Goal: Task Accomplishment & Management: Complete application form

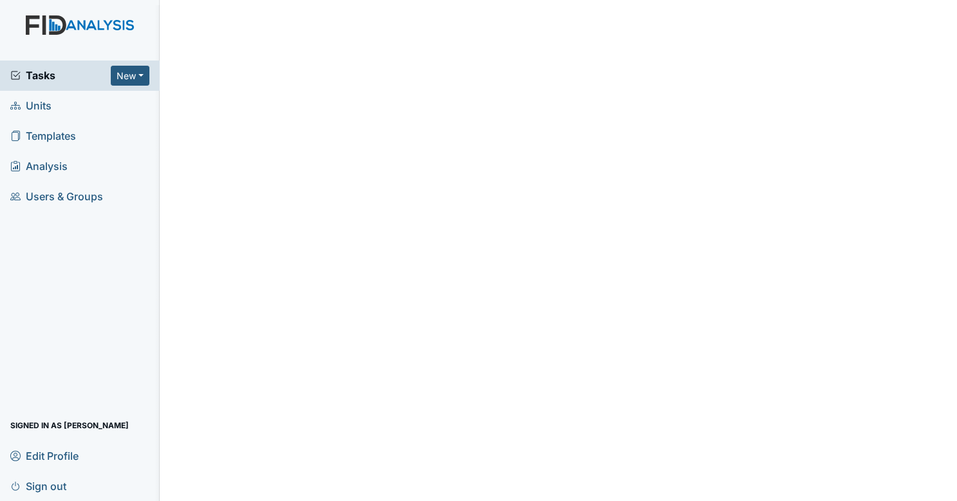
click at [81, 89] on div "Tasks New Form Inspection Document Bundle" at bounding box center [80, 76] width 160 height 30
click at [84, 74] on span "Tasks" at bounding box center [60, 75] width 100 height 15
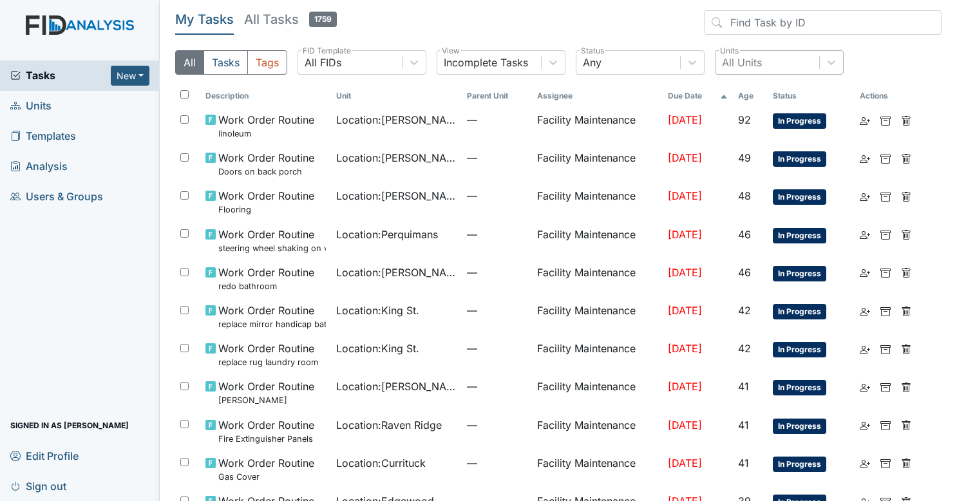
click at [739, 59] on div "All Units" at bounding box center [742, 62] width 40 height 15
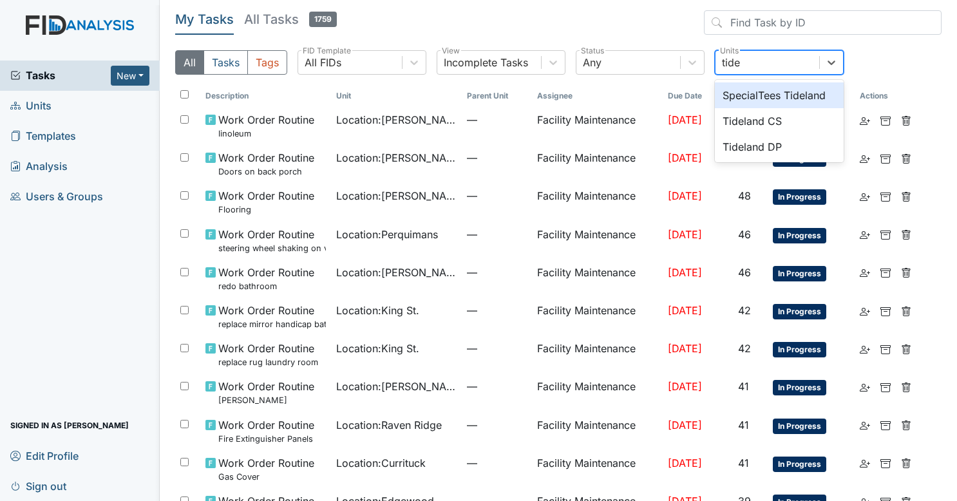
type input "tidel"
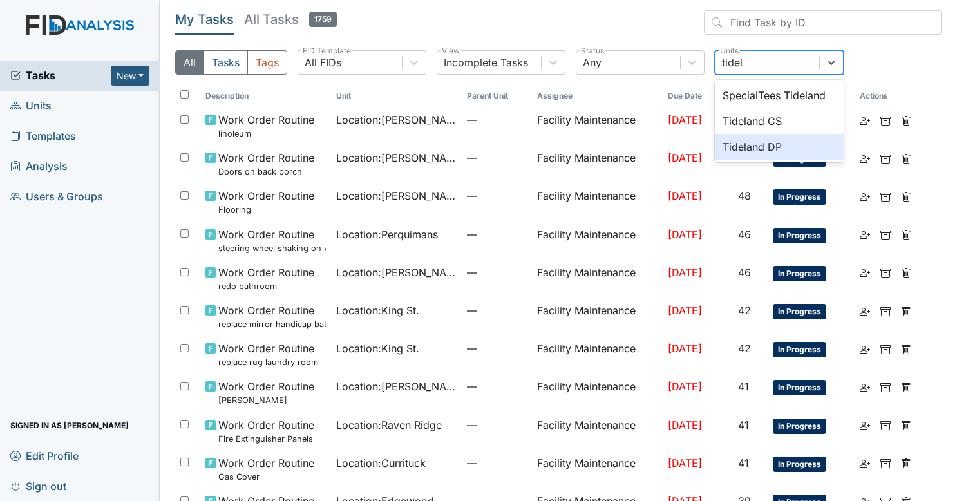
click at [753, 145] on div "Tideland DP" at bounding box center [779, 147] width 129 height 26
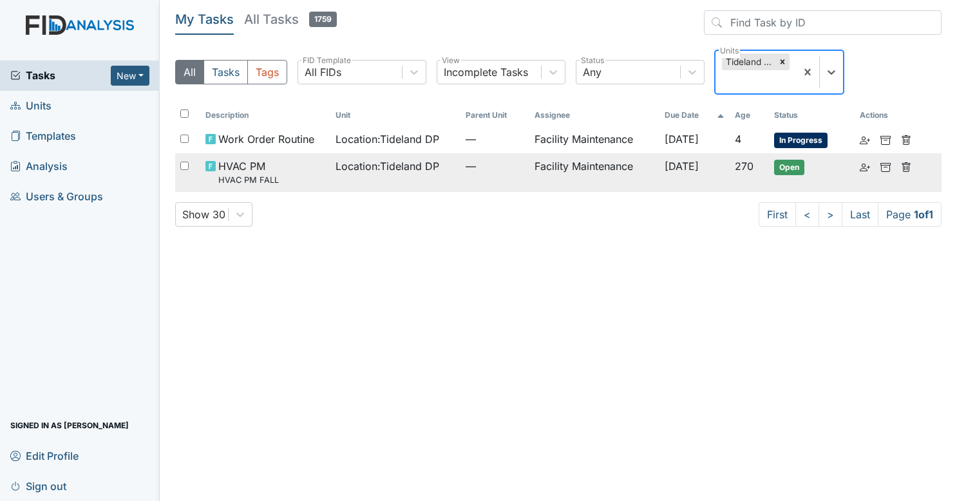
click at [659, 173] on td "Oct 30, 2025" at bounding box center [694, 172] width 70 height 38
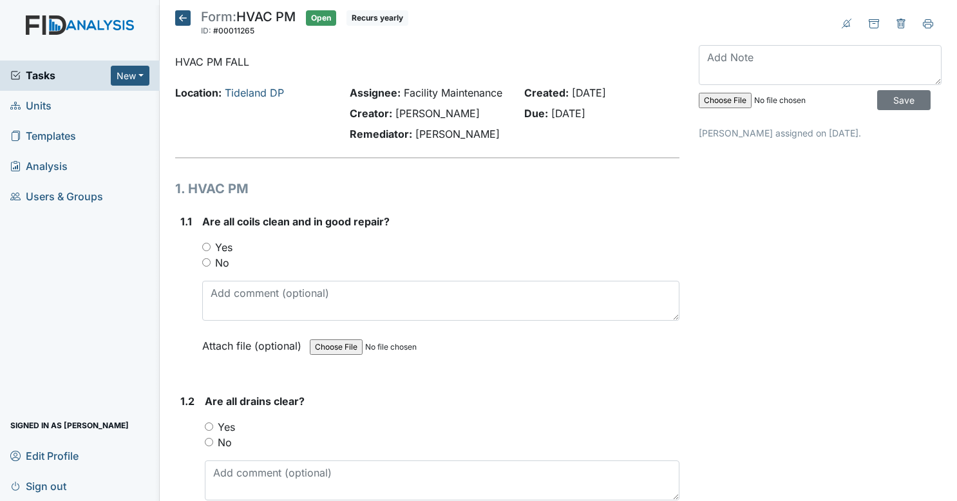
click at [205, 251] on input "Yes" at bounding box center [206, 247] width 8 height 8
radio input "true"
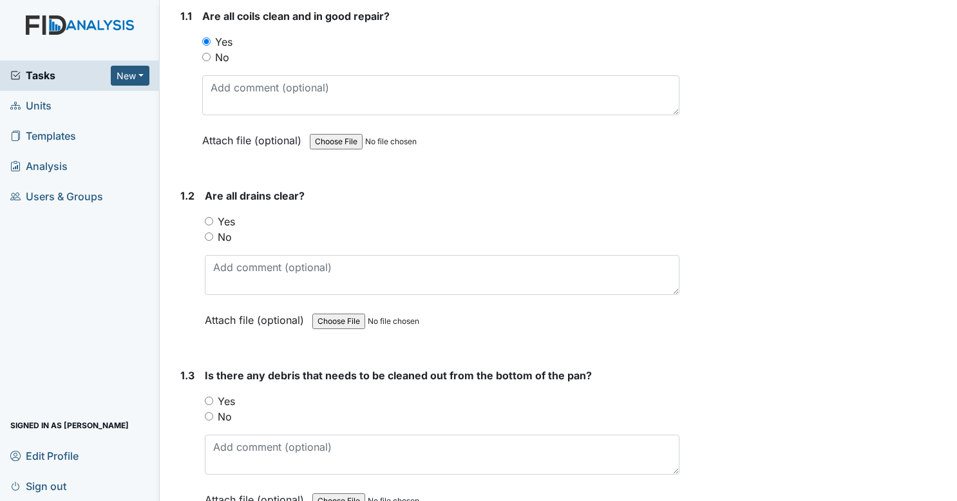
scroll to position [206, 0]
click at [207, 225] on input "Yes" at bounding box center [209, 220] width 8 height 8
radio input "true"
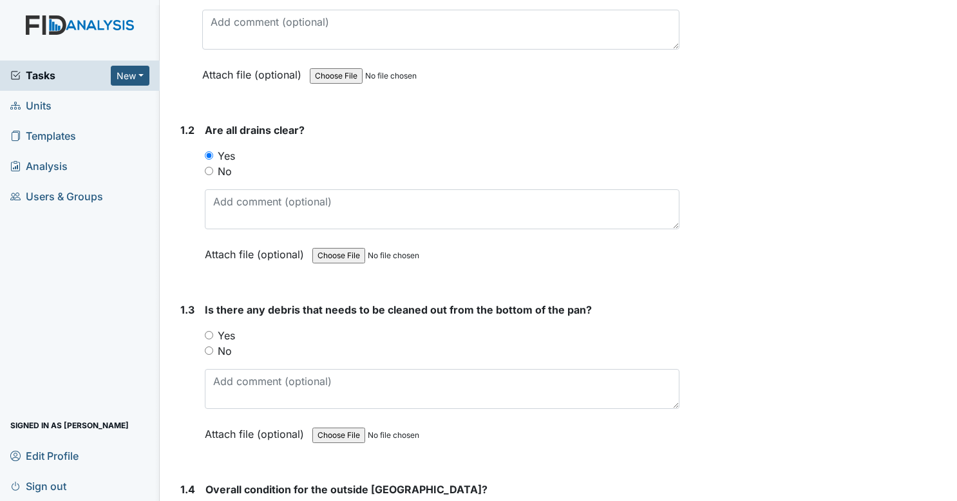
scroll to position [272, 0]
click at [211, 354] on input "No" at bounding box center [209, 350] width 8 height 8
radio input "true"
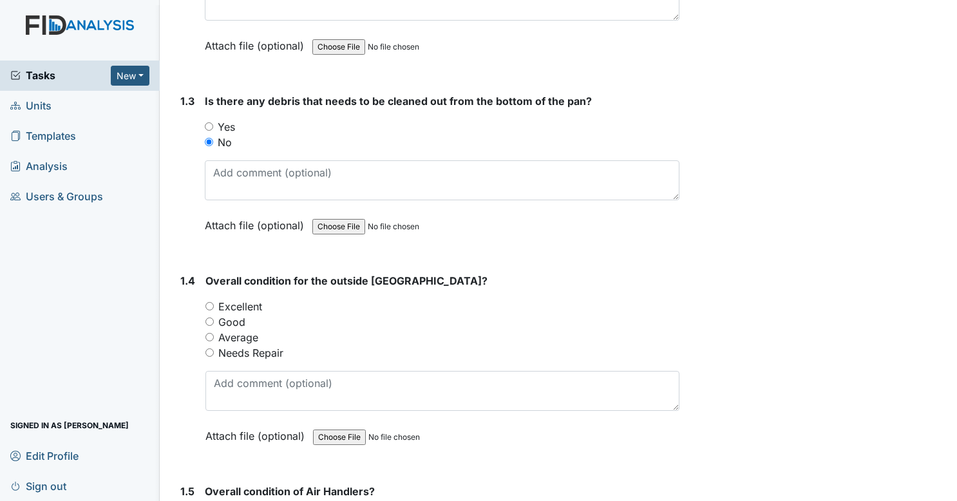
scroll to position [480, 0]
click at [209, 325] on input "Good" at bounding box center [209, 321] width 8 height 8
radio input "true"
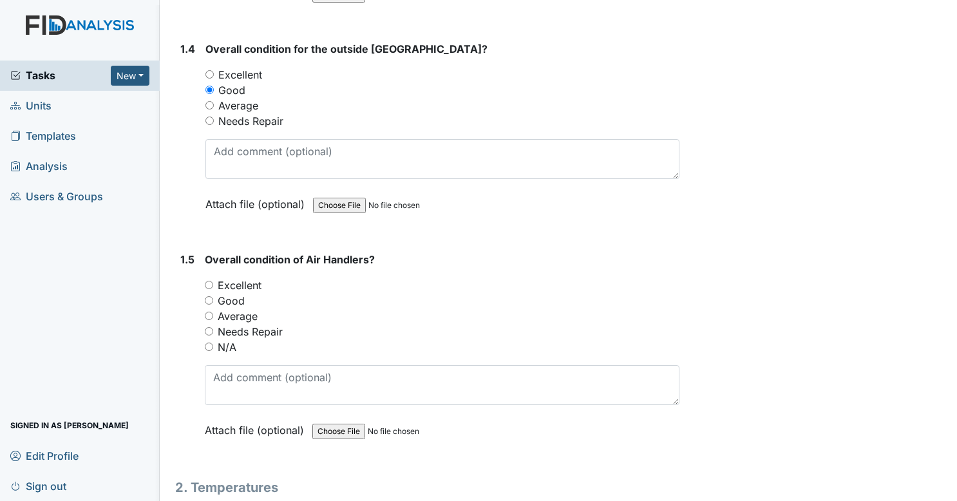
scroll to position [716, 0]
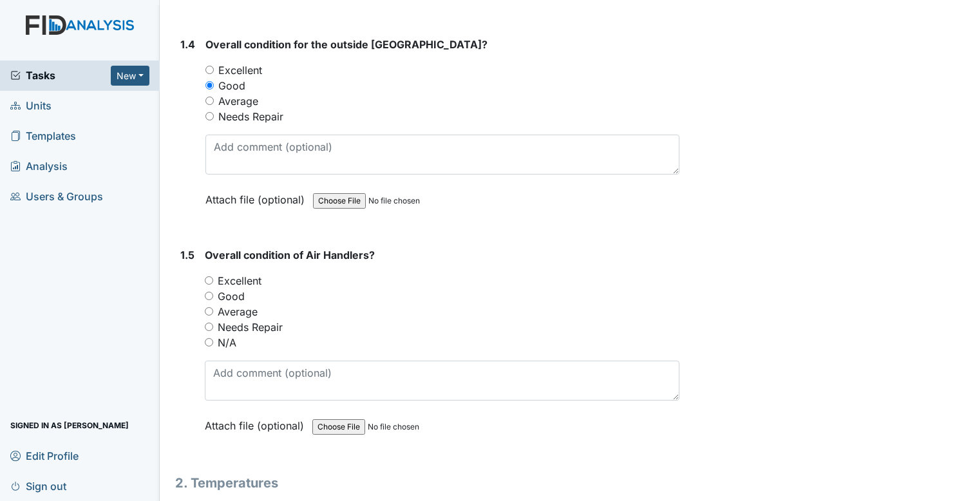
click at [211, 300] on input "Good" at bounding box center [209, 296] width 8 height 8
radio input "true"
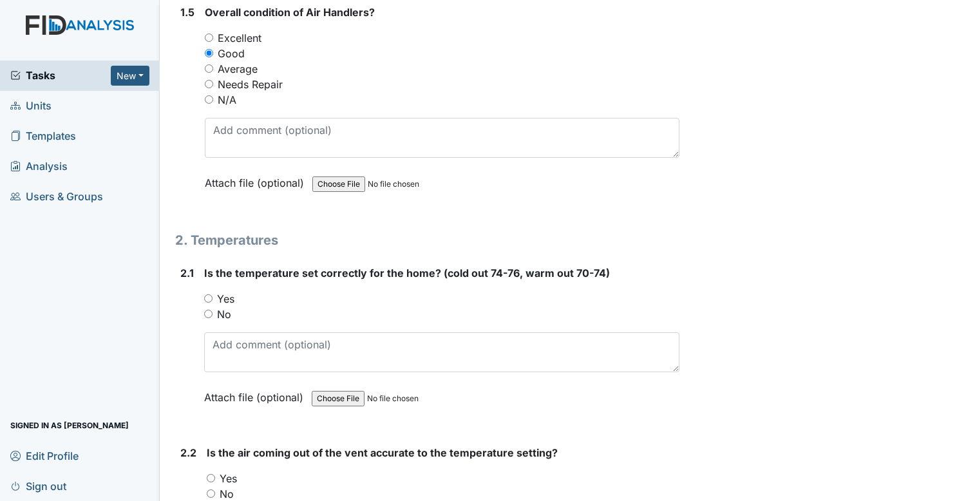
scroll to position [959, 0]
click at [203, 305] on div "2.1 Is the temperature set correctly for the home? (cold out 74-76, warm out 70…" at bounding box center [427, 344] width 505 height 159
click at [207, 302] on input "Yes" at bounding box center [208, 298] width 8 height 8
radio input "true"
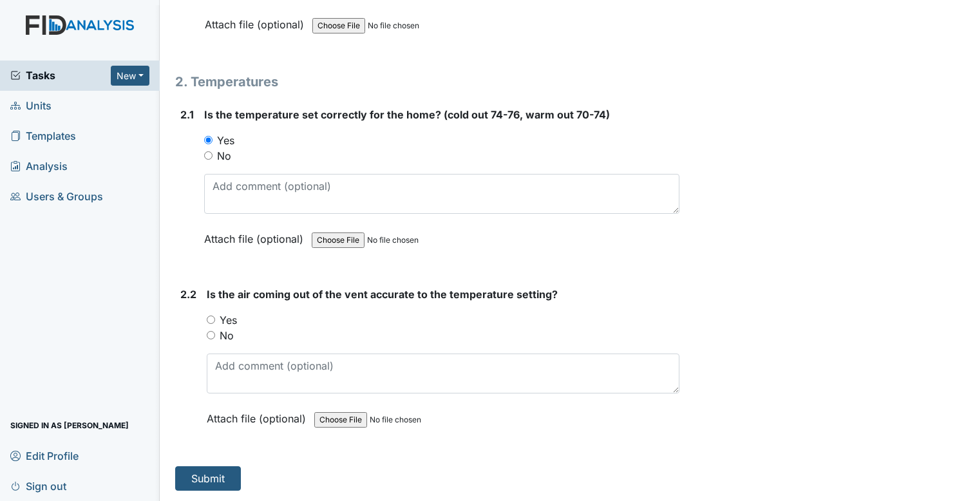
click at [209, 323] on input "Yes" at bounding box center [211, 320] width 8 height 8
radio input "true"
click at [225, 480] on button "Submit" at bounding box center [208, 478] width 66 height 24
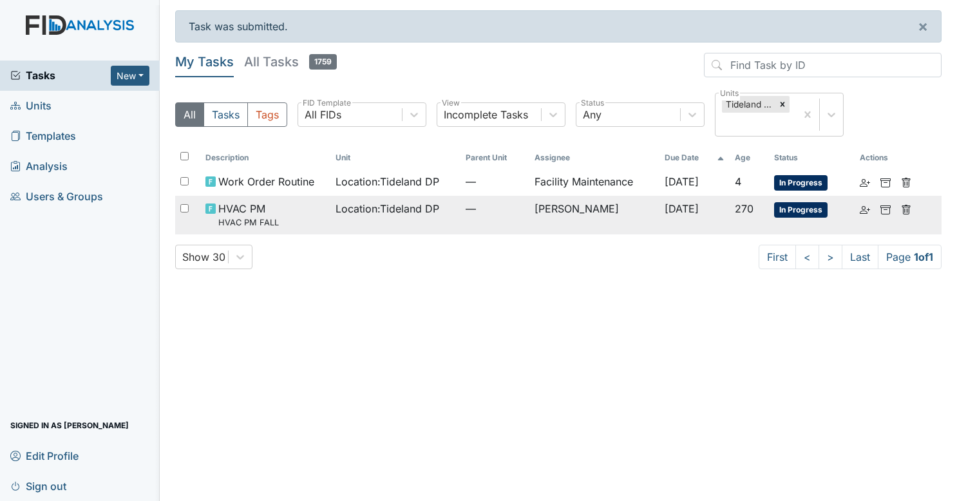
click at [448, 225] on td "Location : Tideland DP" at bounding box center [395, 215] width 130 height 38
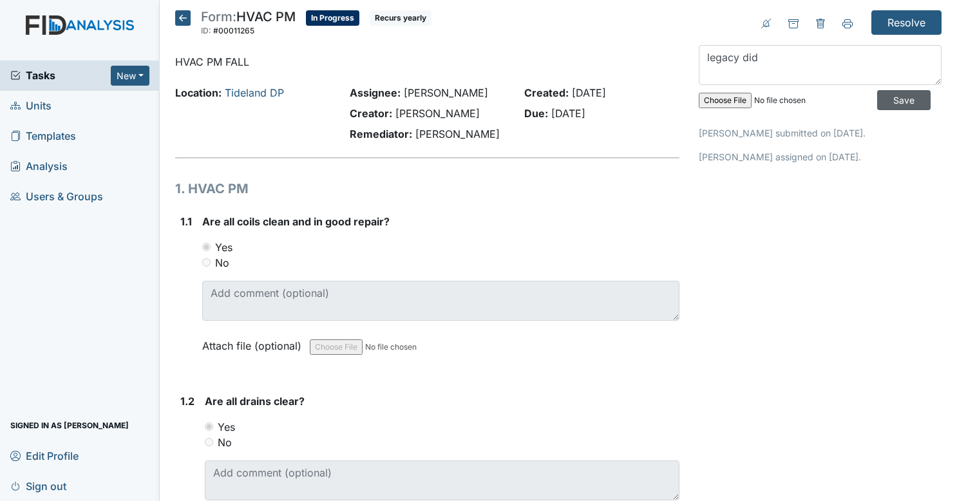
type textarea "legacy did"
click at [877, 93] on input "Save" at bounding box center [903, 100] width 53 height 20
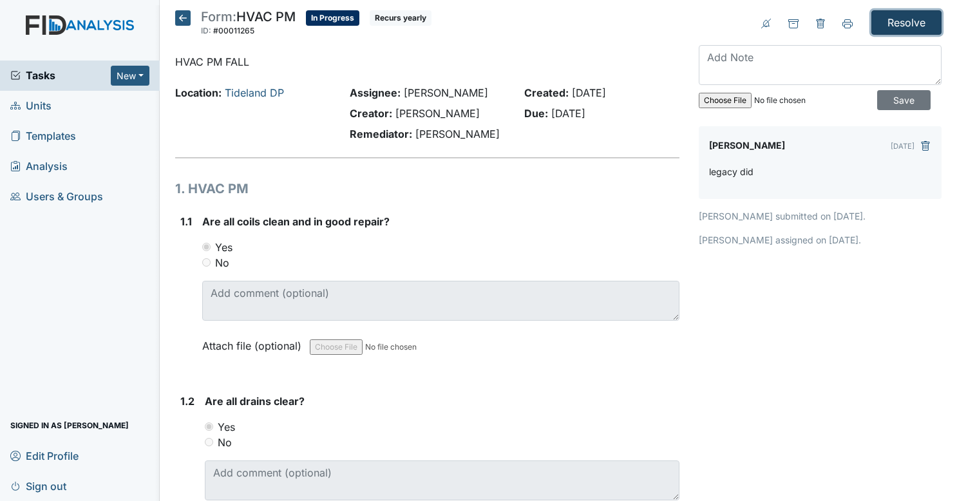
click at [898, 30] on input "Resolve" at bounding box center [906, 22] width 70 height 24
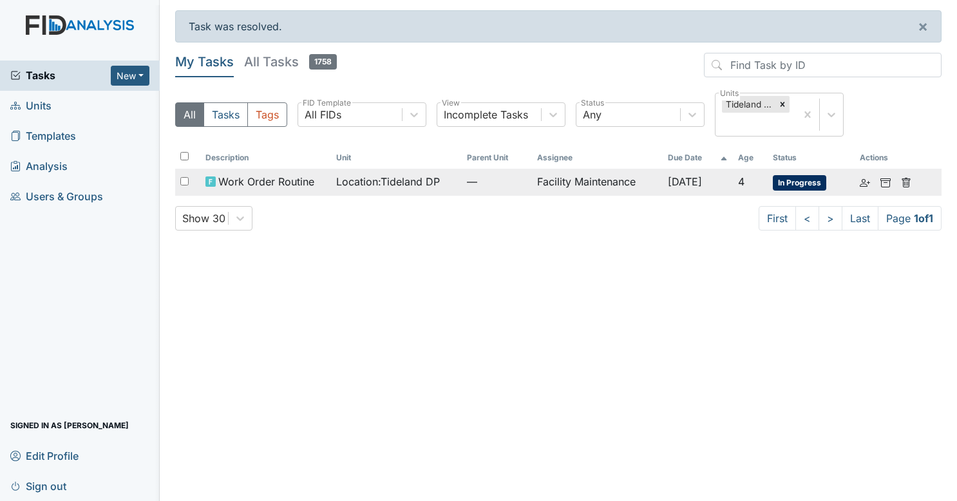
click at [562, 180] on td "Facility Maintenance" at bounding box center [597, 182] width 131 height 27
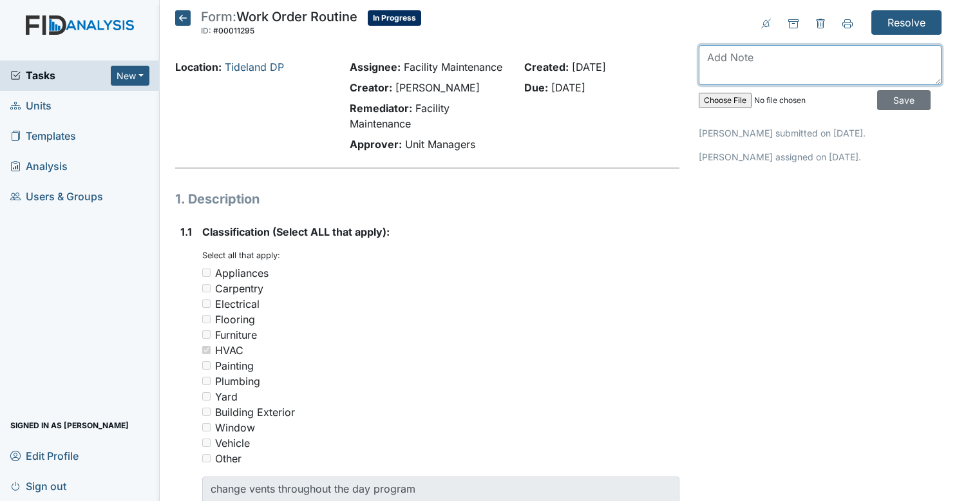
click at [812, 75] on textarea at bounding box center [820, 65] width 243 height 40
type textarea "legacy heating and cooling did it"
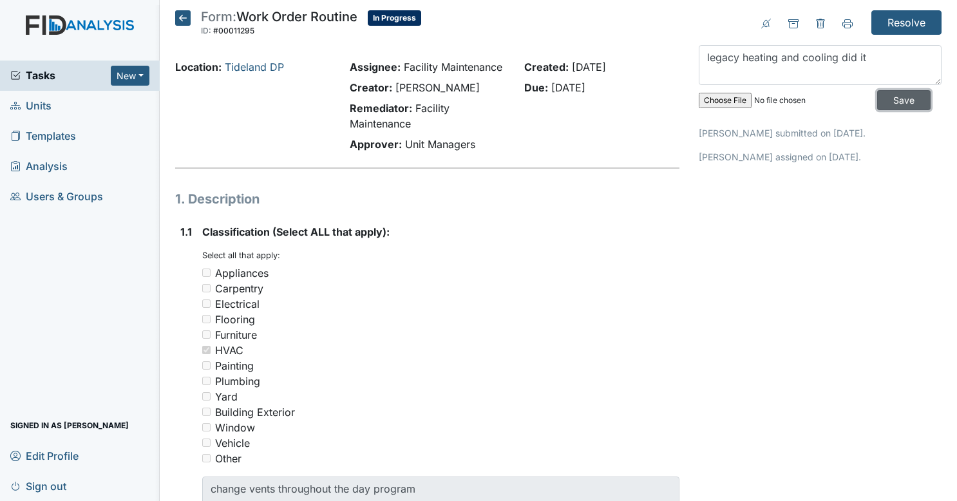
click at [897, 106] on input "Save" at bounding box center [903, 100] width 53 height 20
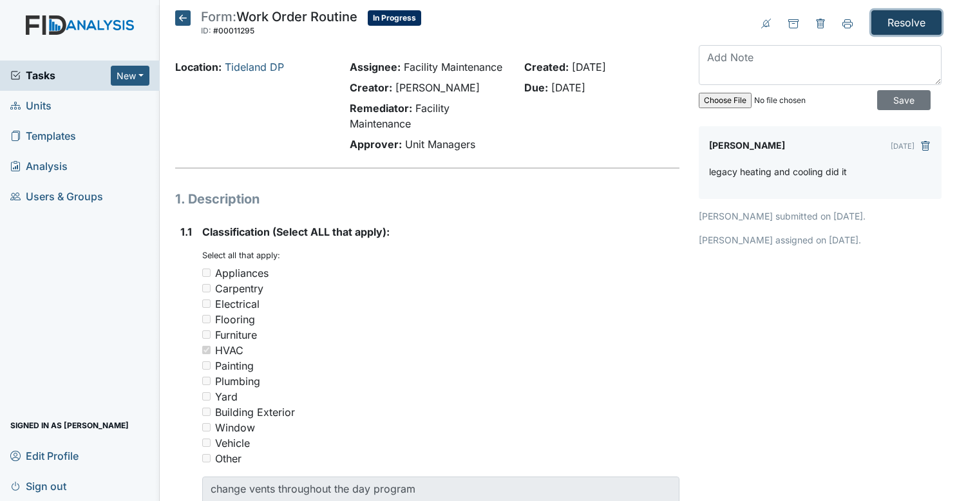
click at [893, 21] on input "Resolve" at bounding box center [906, 22] width 70 height 24
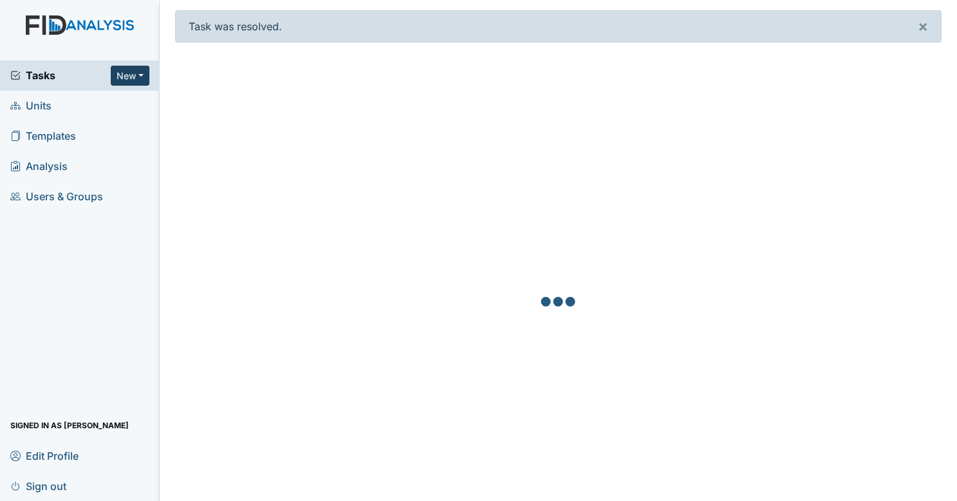
click at [130, 75] on button "New" at bounding box center [130, 76] width 39 height 20
click at [88, 100] on link "Form" at bounding box center [97, 103] width 102 height 21
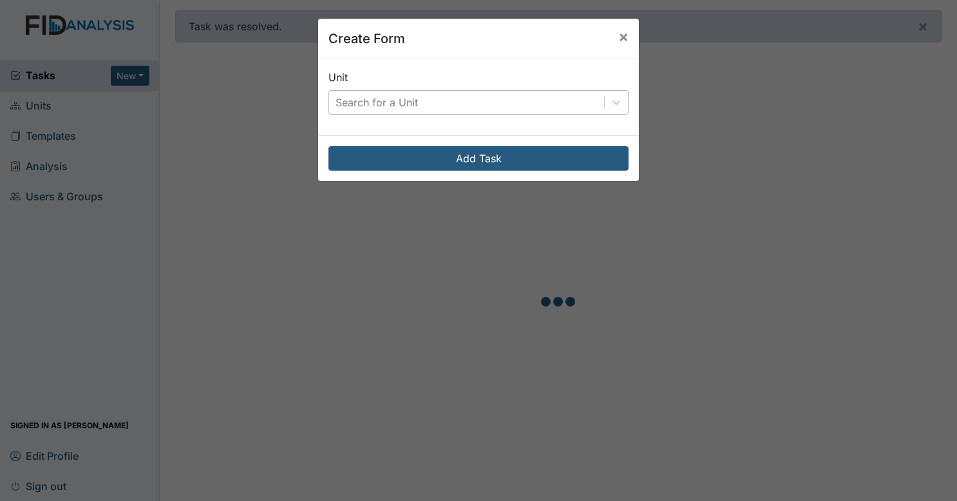
click at [405, 93] on div "Search for a Unit" at bounding box center [466, 102] width 275 height 23
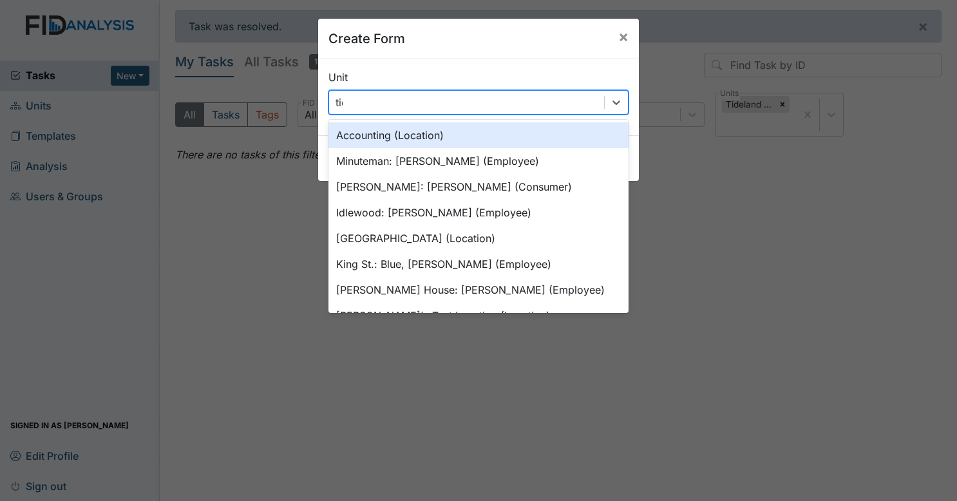
type input "tide"
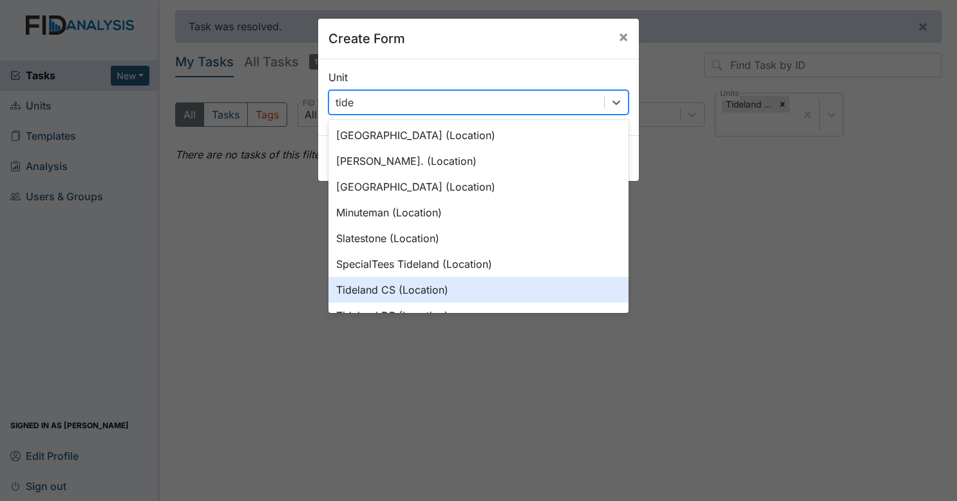
scroll to position [18, 0]
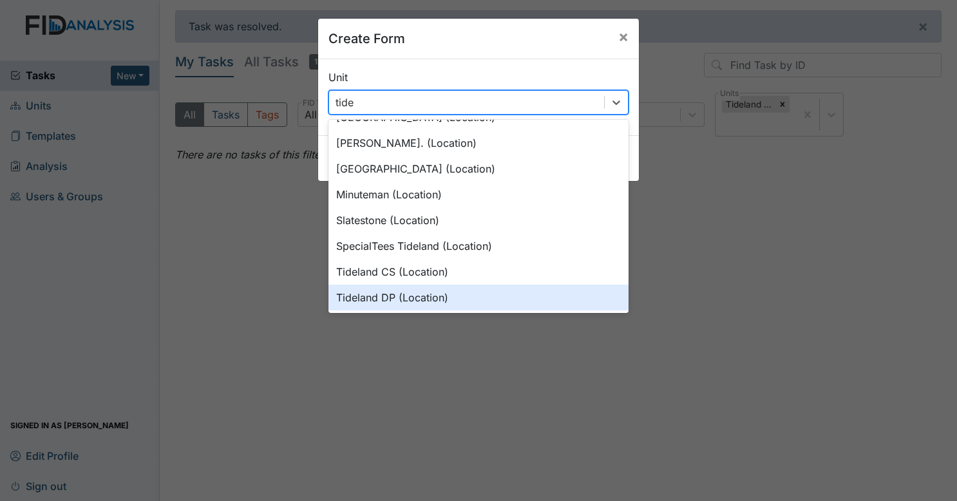
click at [420, 288] on div "Tideland DP (Location)" at bounding box center [478, 298] width 300 height 26
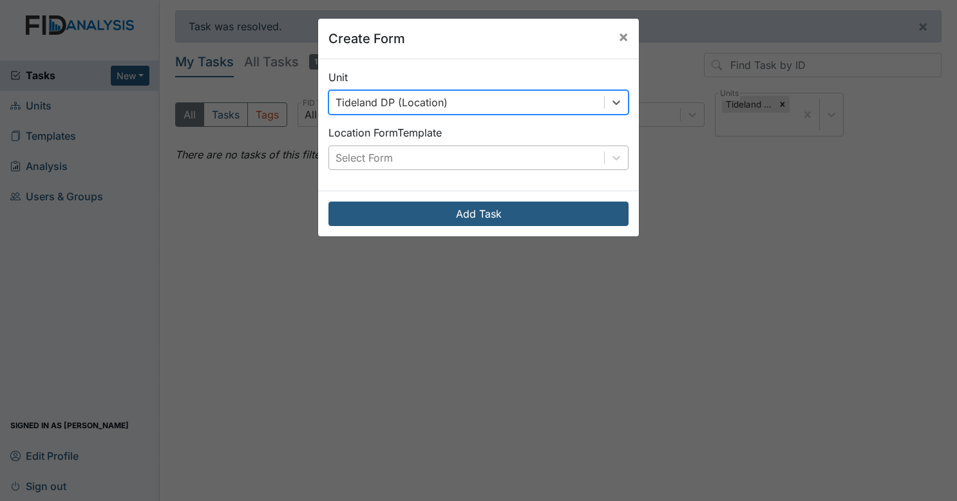
click at [411, 164] on div "Select Form" at bounding box center [466, 157] width 275 height 23
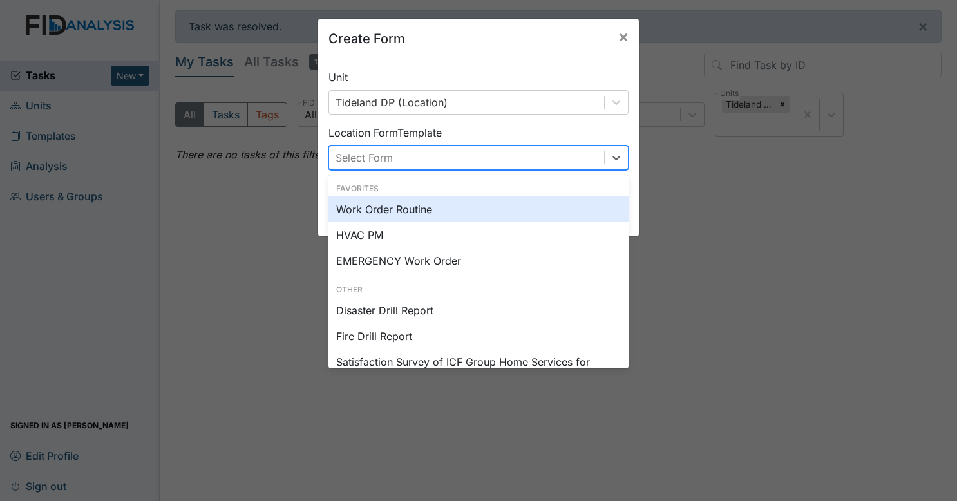
click at [411, 203] on div "Work Order Routine" at bounding box center [478, 209] width 300 height 26
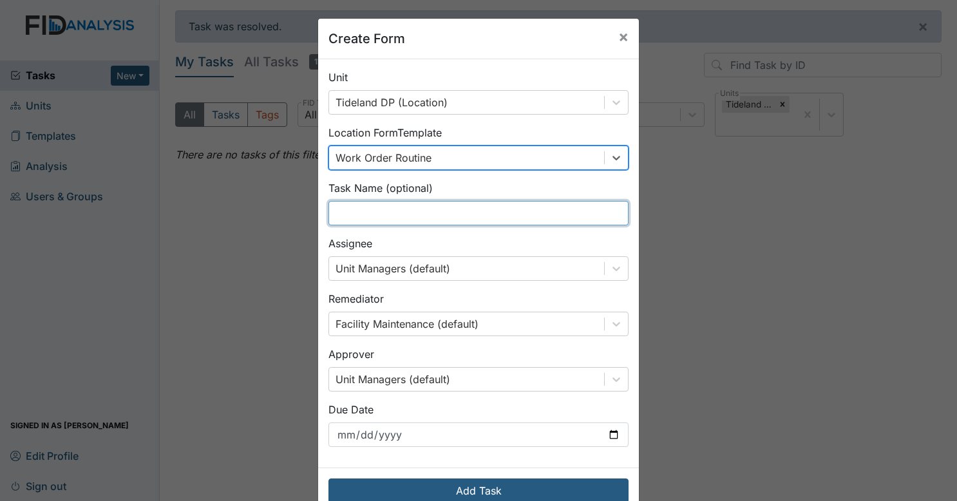
click at [409, 218] on input "text" at bounding box center [478, 213] width 300 height 24
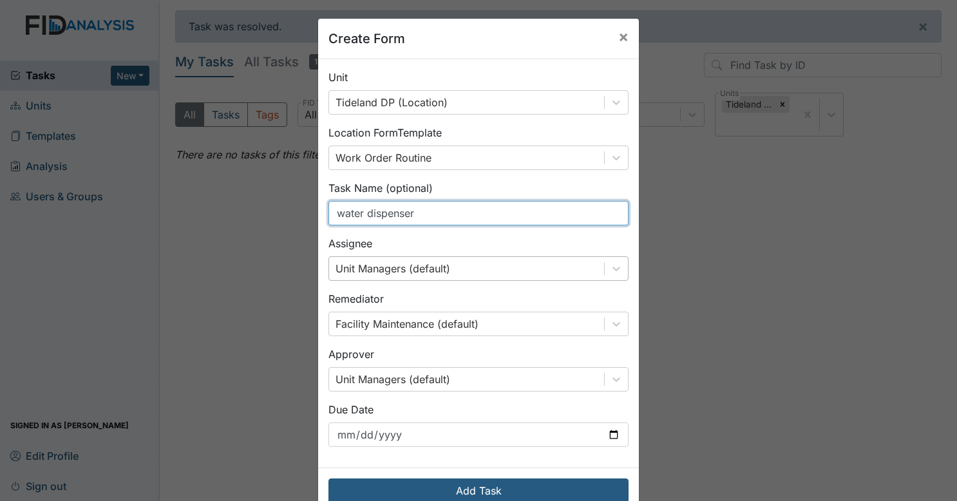
type input "water dispenser"
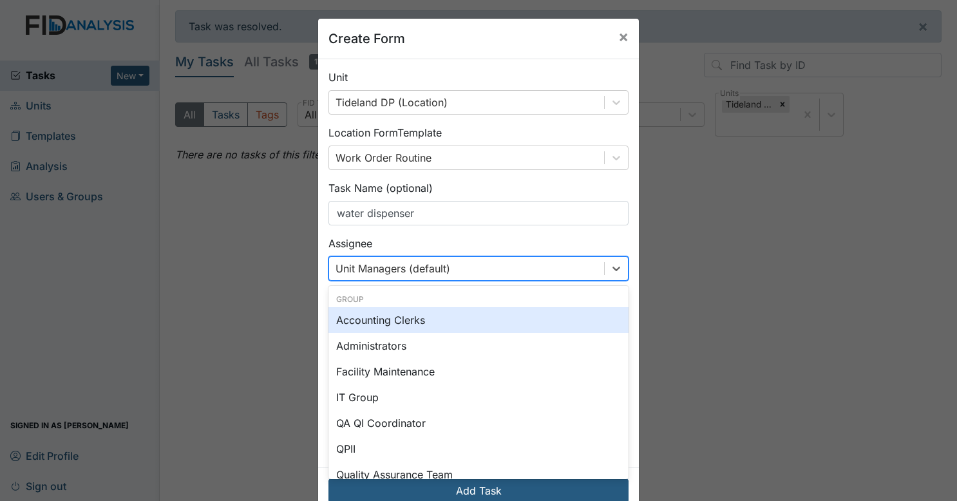
click at [450, 267] on div "Unit Managers (default)" at bounding box center [466, 268] width 275 height 23
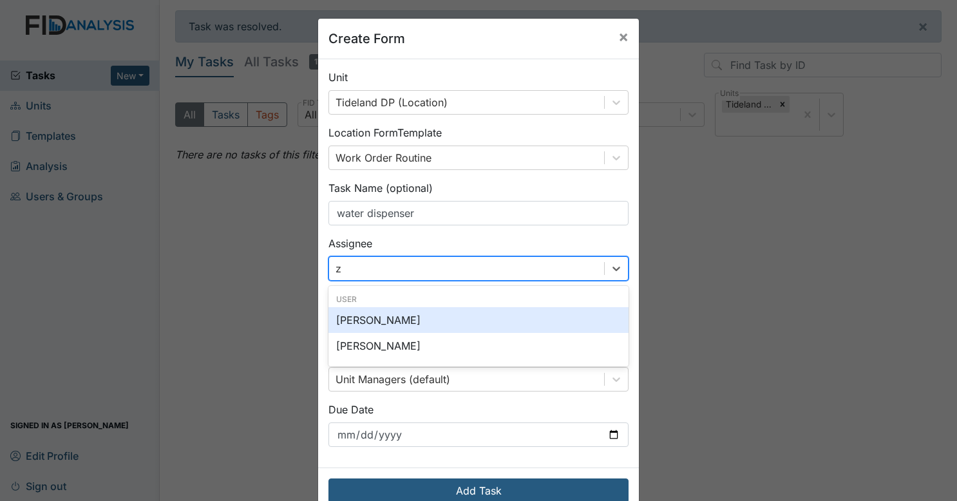
type input "za"
click at [413, 332] on div "[PERSON_NAME]" at bounding box center [478, 320] width 300 height 26
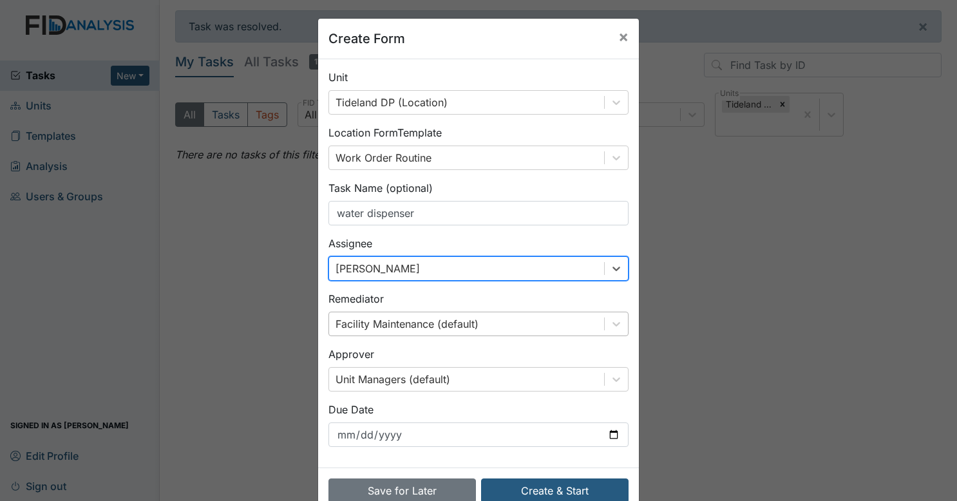
scroll to position [30, 0]
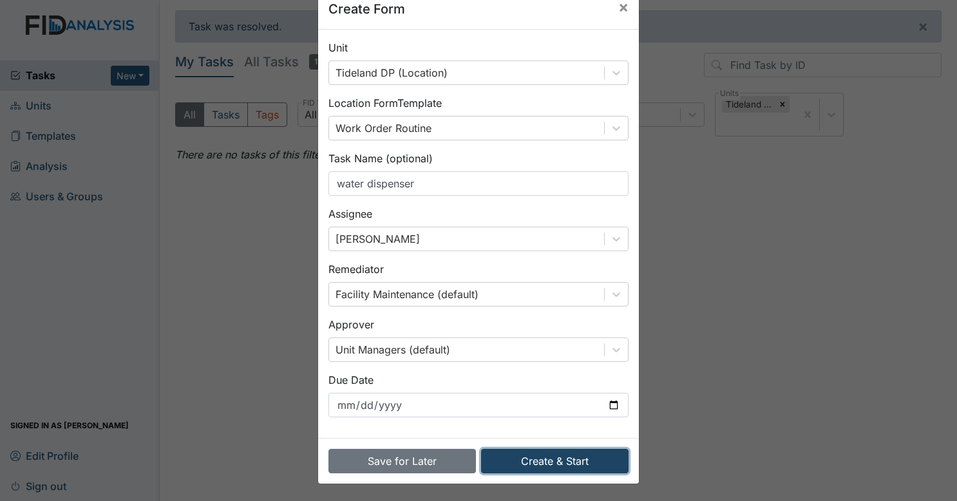
click at [524, 449] on button "Create & Start" at bounding box center [554, 461] width 147 height 24
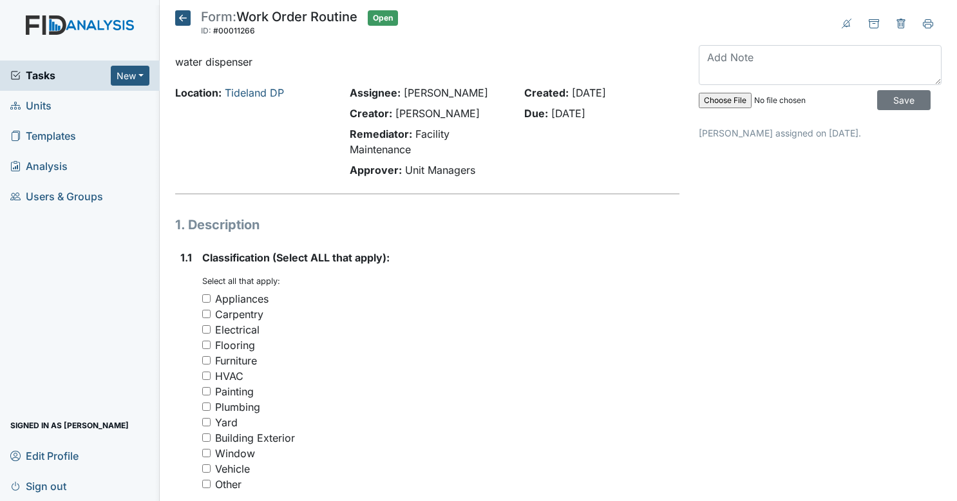
click at [205, 299] on input "Appliances" at bounding box center [206, 298] width 8 height 8
checkbox input "true"
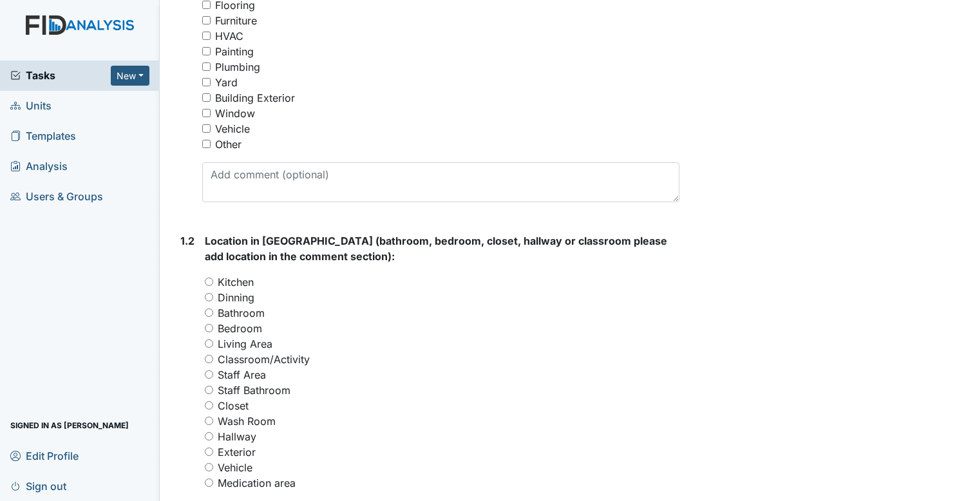
scroll to position [345, 0]
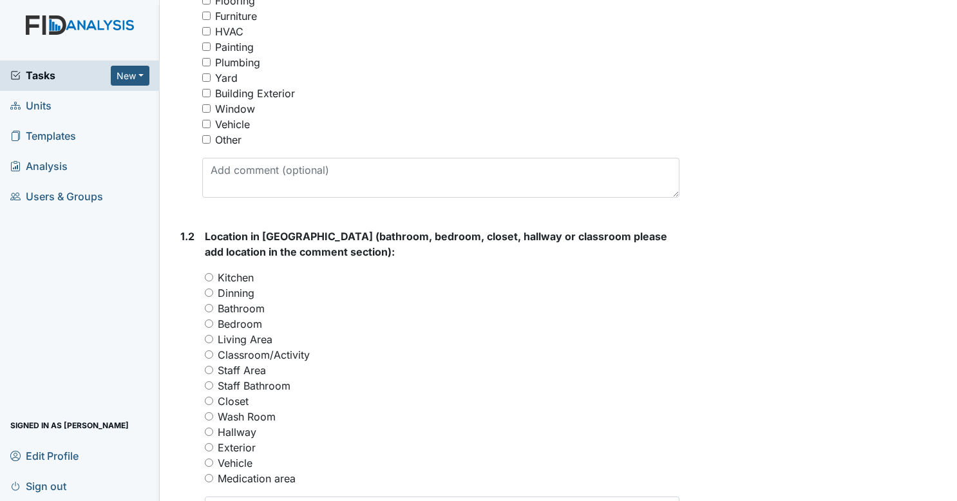
click at [209, 367] on input "Staff Area" at bounding box center [209, 370] width 8 height 8
radio input "true"
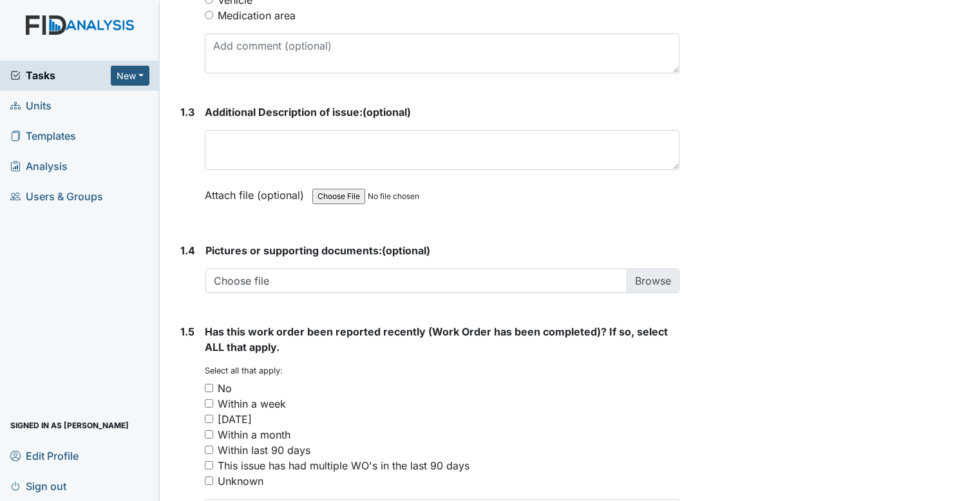
scroll to position [863, 0]
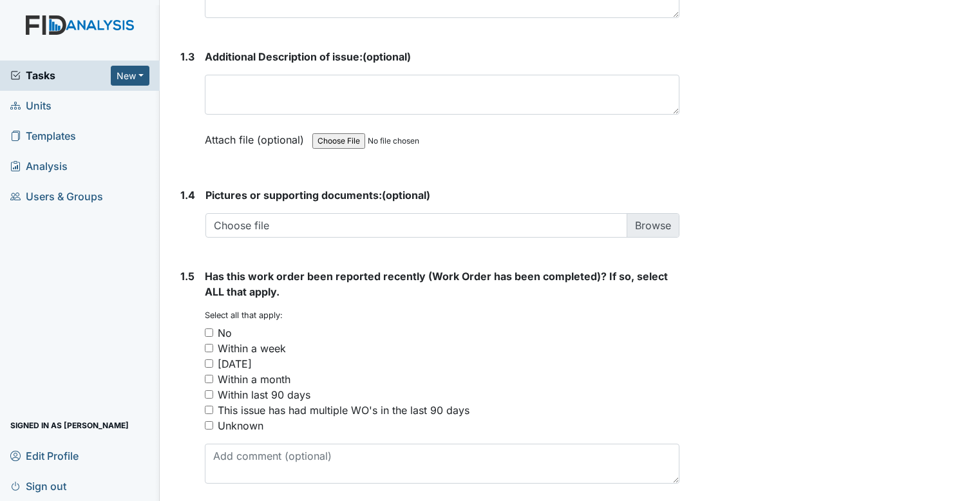
click at [211, 330] on input "No" at bounding box center [209, 332] width 8 height 8
checkbox input "true"
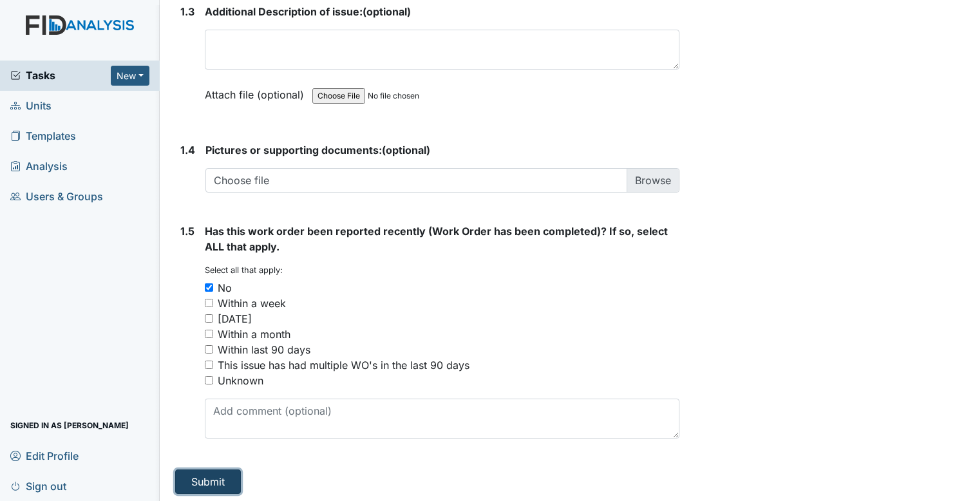
click at [228, 490] on button "Submit" at bounding box center [208, 481] width 66 height 24
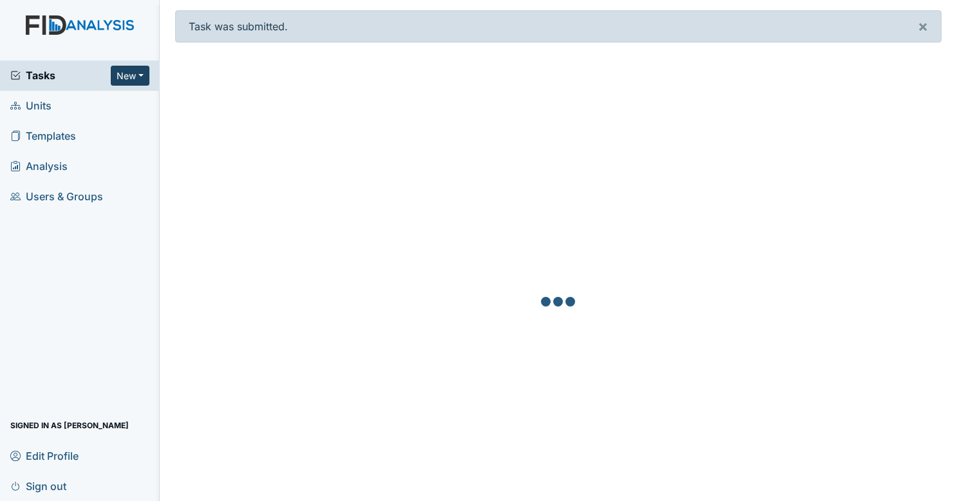
click at [134, 79] on button "New" at bounding box center [130, 76] width 39 height 20
click at [125, 100] on link "Form" at bounding box center [97, 103] width 102 height 21
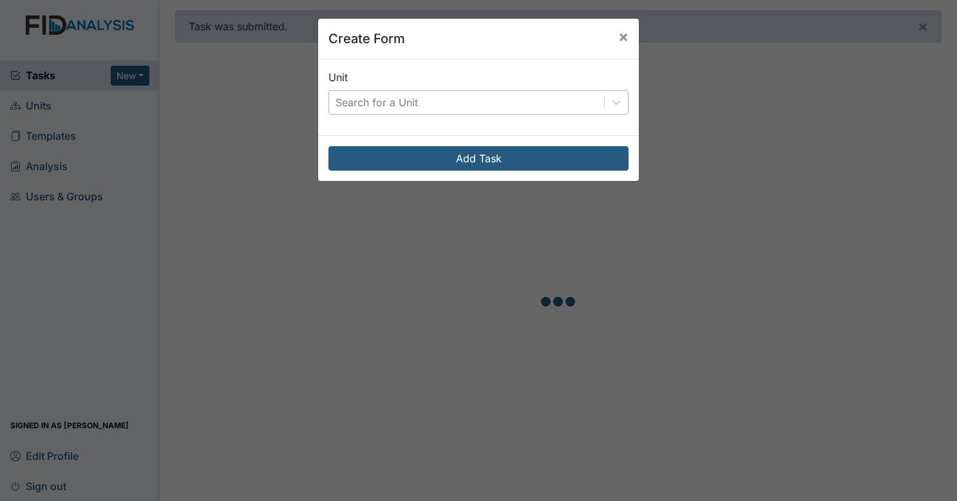
click at [389, 106] on div "Search for a Unit" at bounding box center [376, 102] width 82 height 15
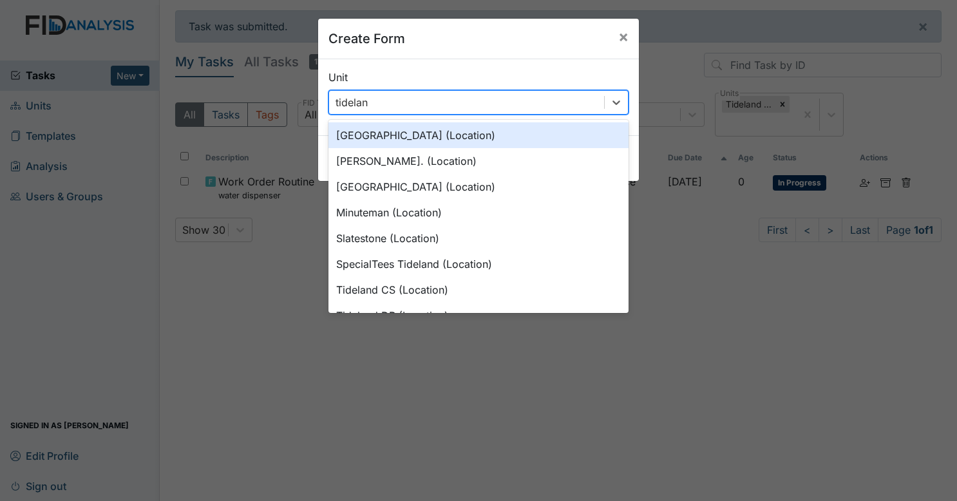
type input "tideland"
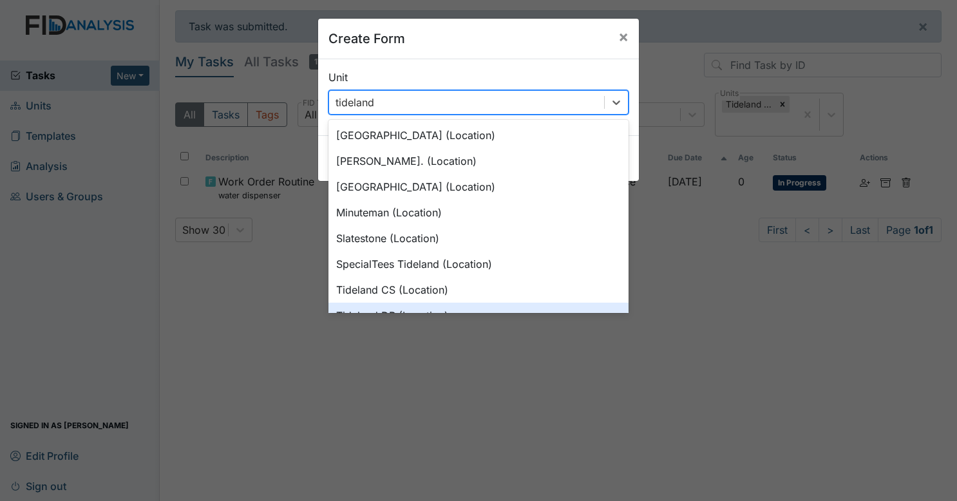
scroll to position [18, 0]
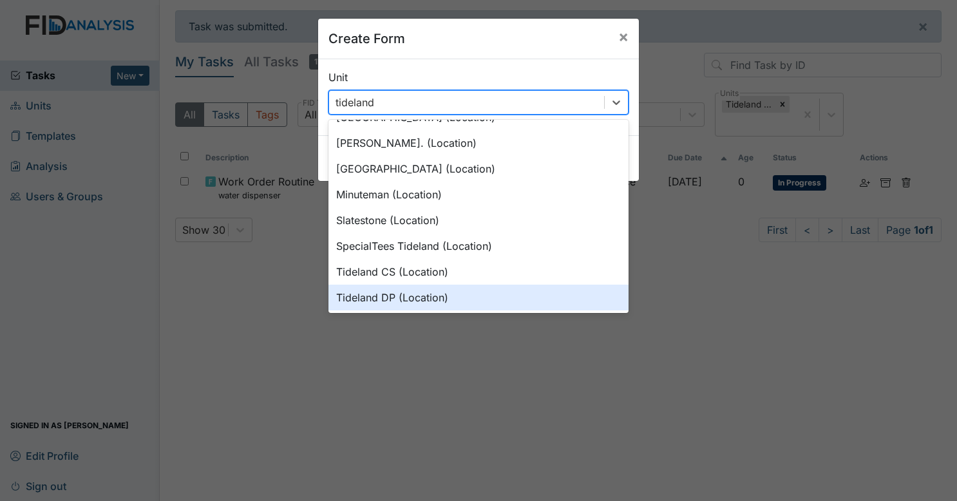
click at [439, 299] on div "Tideland DP (Location)" at bounding box center [478, 298] width 300 height 26
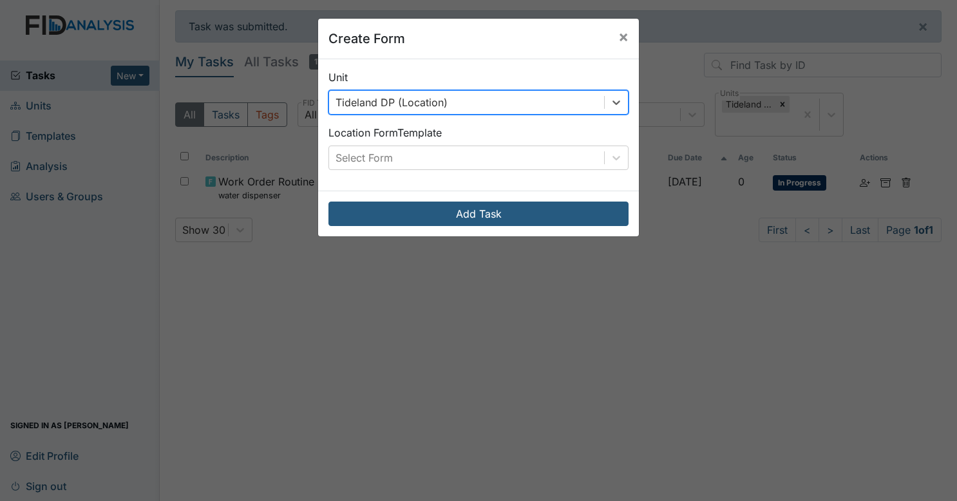
click at [430, 144] on div "Location Form Template Select Form" at bounding box center [478, 147] width 300 height 45
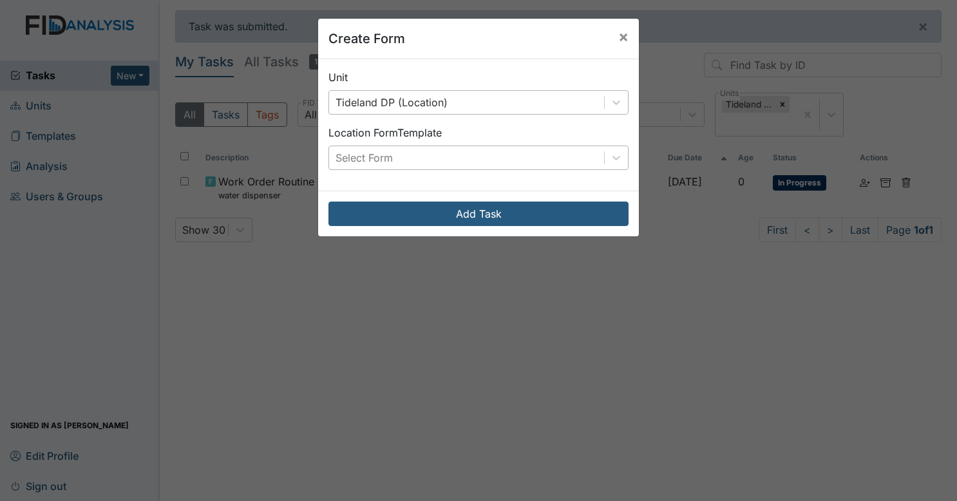
click at [429, 152] on div "Select Form" at bounding box center [466, 157] width 275 height 23
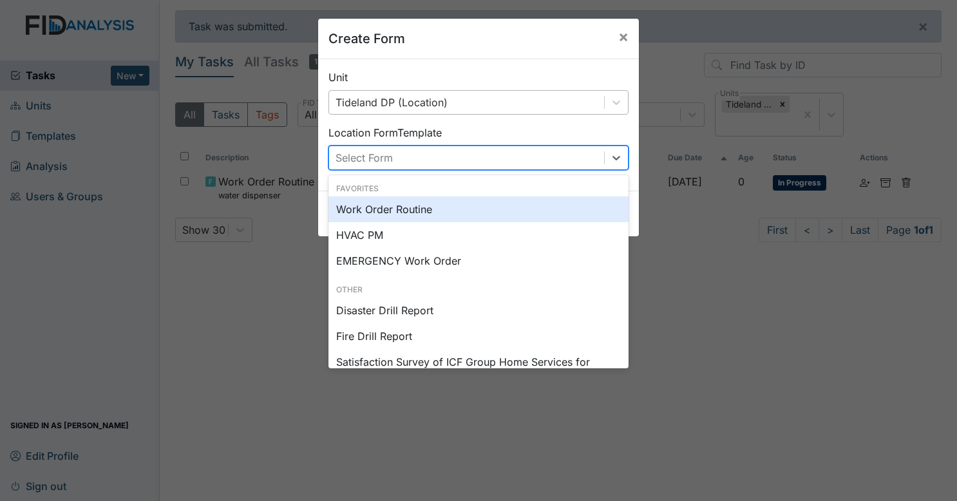
click at [415, 198] on div "Work Order Routine" at bounding box center [478, 209] width 300 height 26
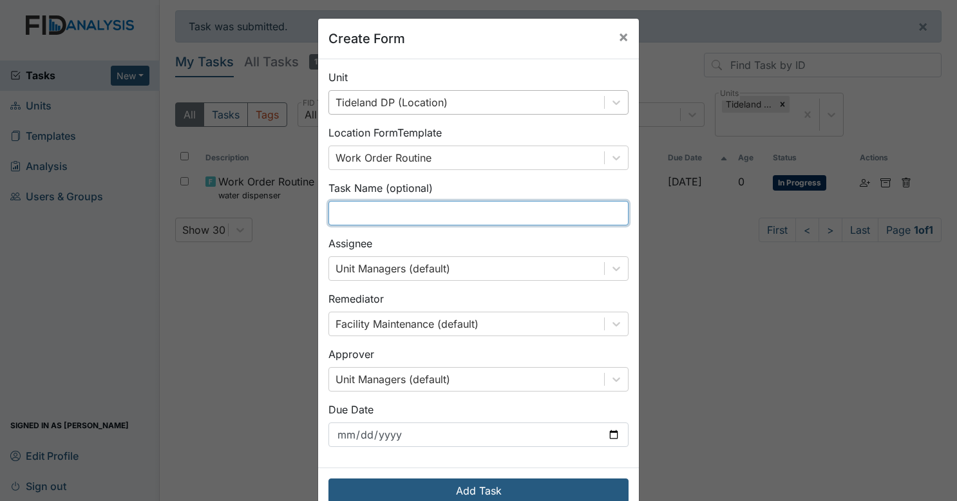
click at [409, 207] on input "text" at bounding box center [478, 213] width 300 height 24
type input "bathroom faucet replace"
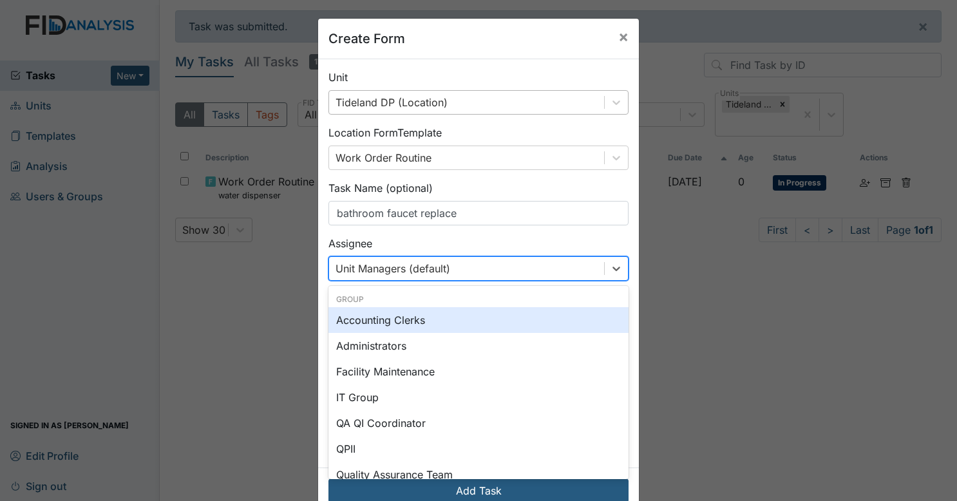
click at [415, 262] on div "Unit Managers (default)" at bounding box center [392, 268] width 115 height 15
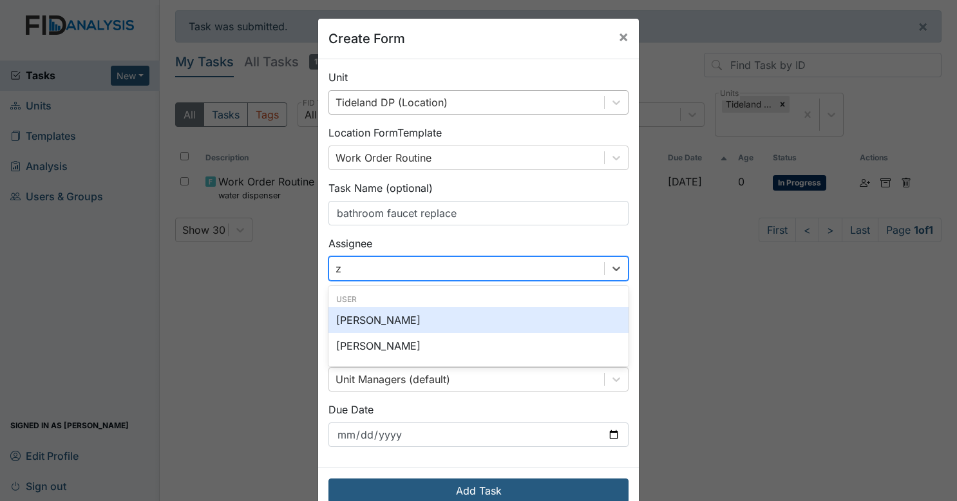
type input "za"
click at [381, 327] on div "Zach Smith" at bounding box center [478, 320] width 300 height 26
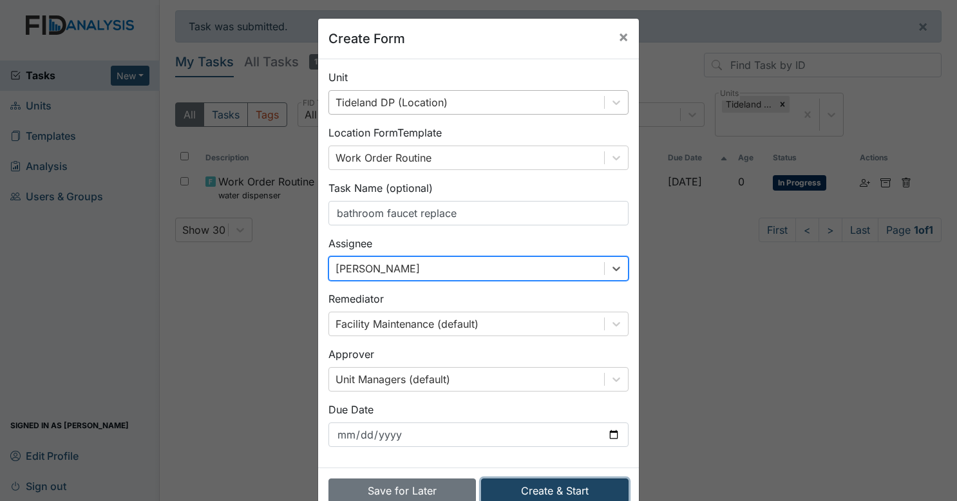
click at [556, 484] on button "Create & Start" at bounding box center [554, 490] width 147 height 24
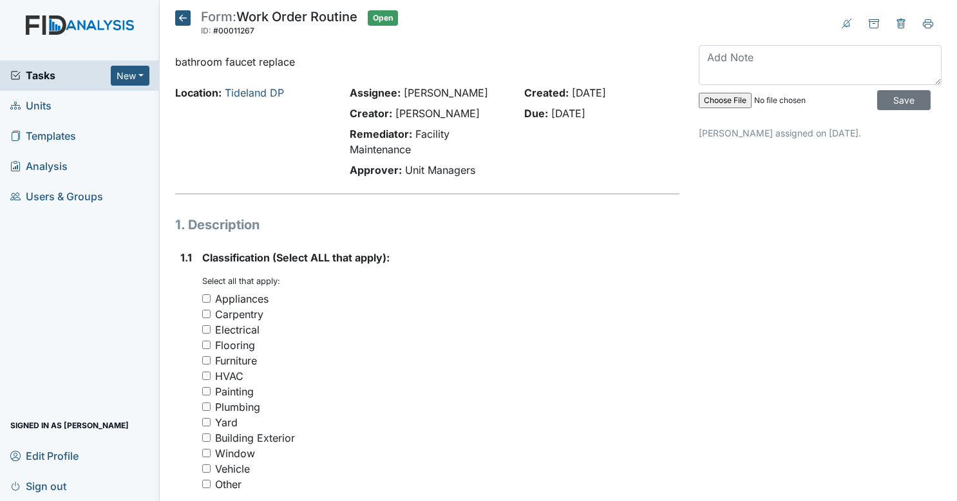
scroll to position [115, 0]
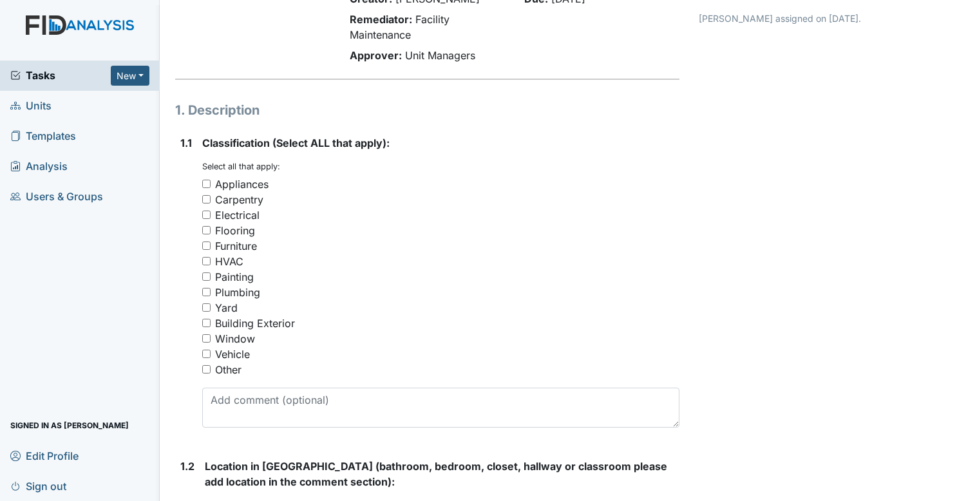
click at [207, 291] on input "Plumbing" at bounding box center [206, 292] width 8 height 8
checkbox input "true"
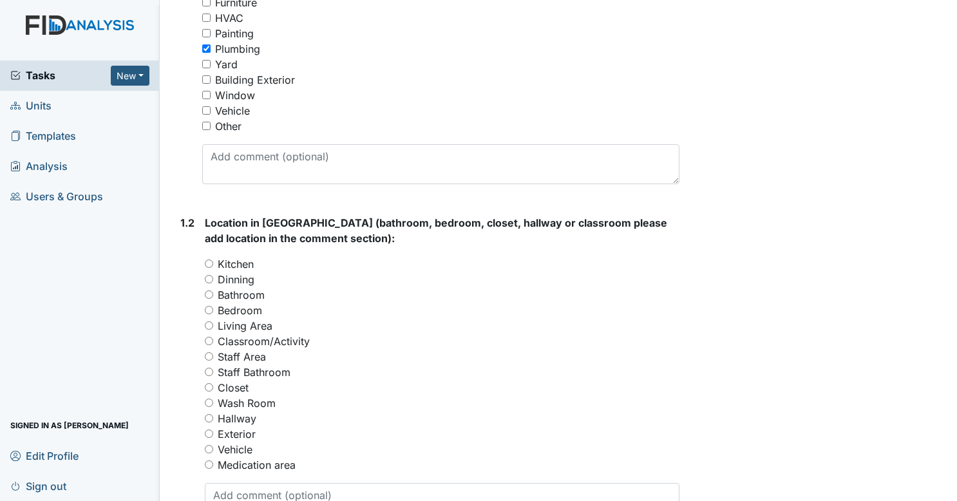
scroll to position [377, 0]
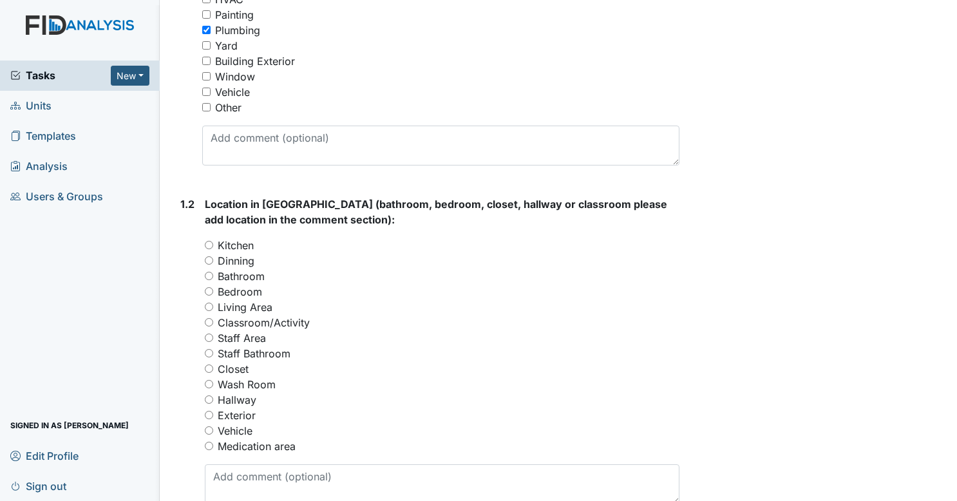
click at [207, 350] on input "Staff Bathroom" at bounding box center [209, 353] width 8 height 8
radio input "true"
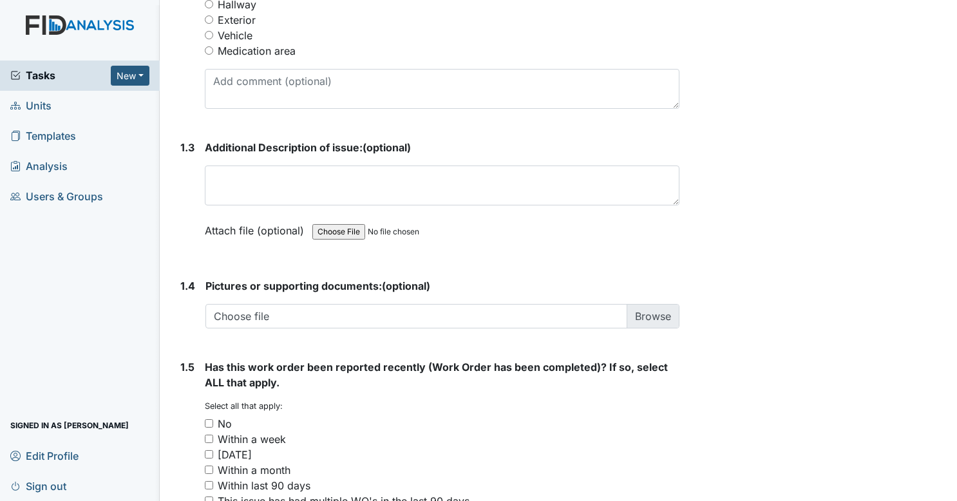
click at [210, 419] on input "No" at bounding box center [209, 423] width 8 height 8
checkbox input "true"
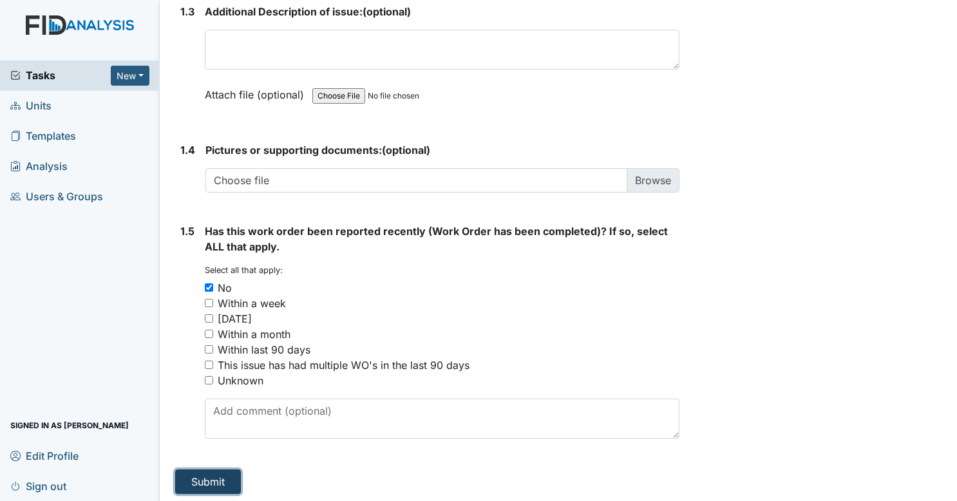
click at [202, 480] on button "Submit" at bounding box center [208, 481] width 66 height 24
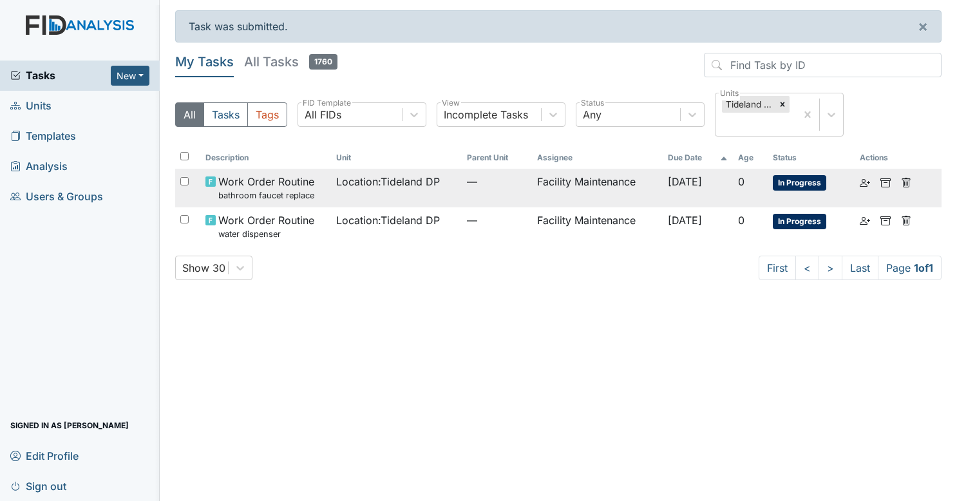
click at [515, 196] on td "—" at bounding box center [497, 188] width 70 height 38
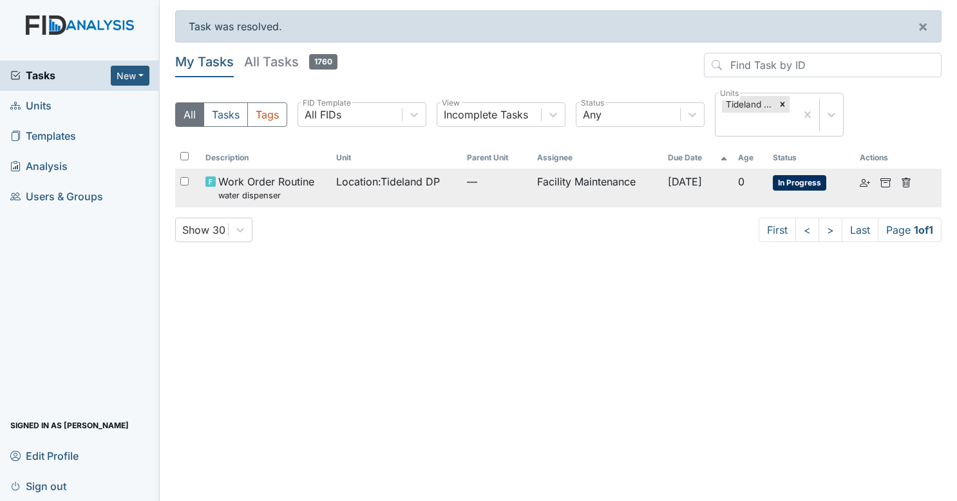
click at [390, 196] on td "Location : Tideland DP" at bounding box center [396, 188] width 131 height 38
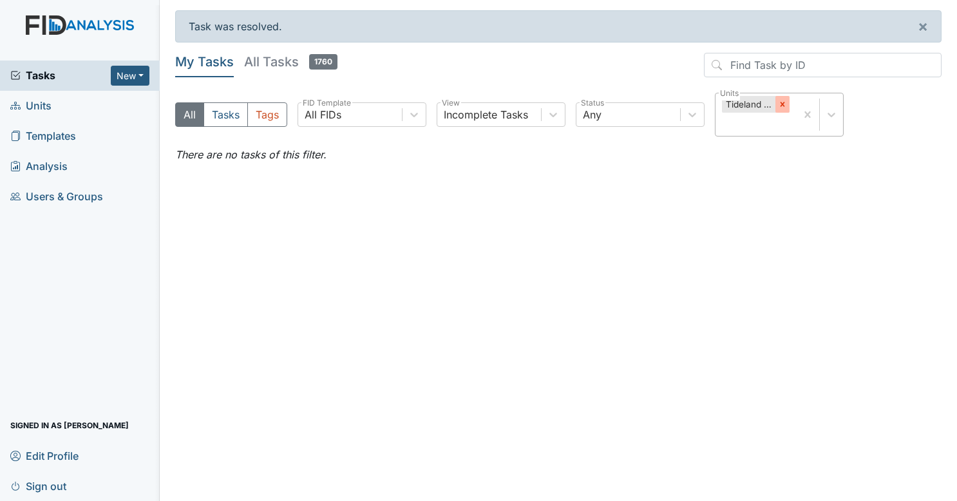
click at [782, 104] on icon at bounding box center [782, 104] width 5 height 5
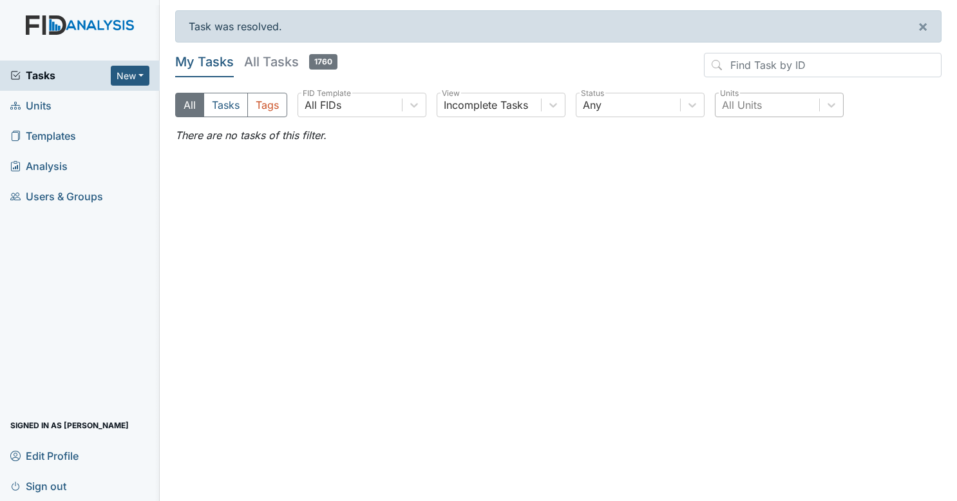
click at [76, 100] on link "Units" at bounding box center [80, 106] width 160 height 30
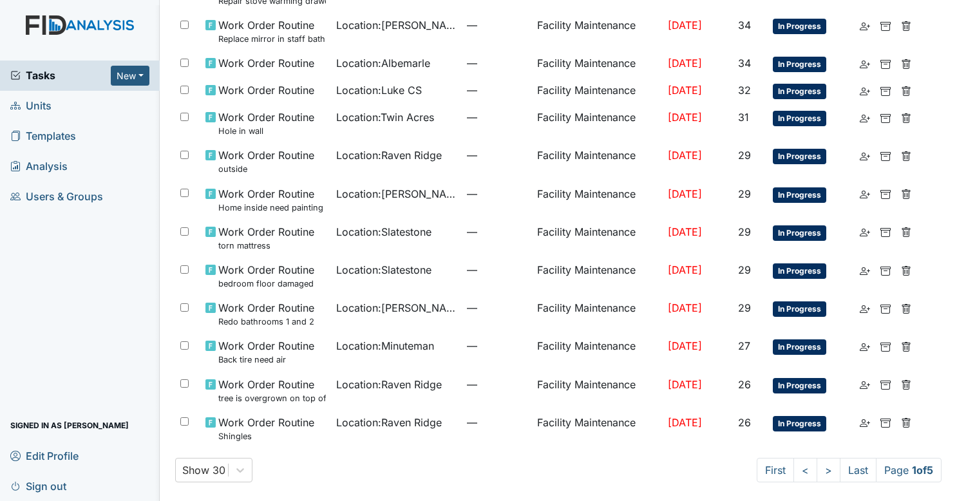
scroll to position [404, 0]
